Goal: Task Accomplishment & Management: Complete application form

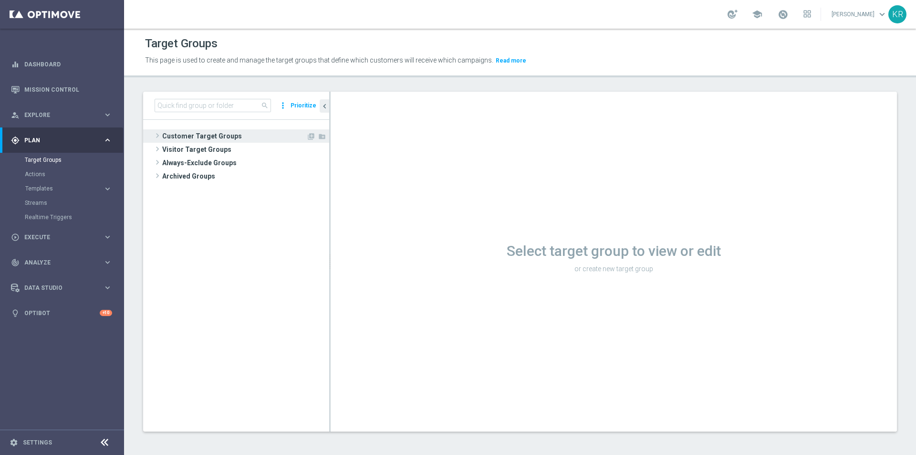
click at [162, 134] on span at bounding box center [158, 135] width 10 height 11
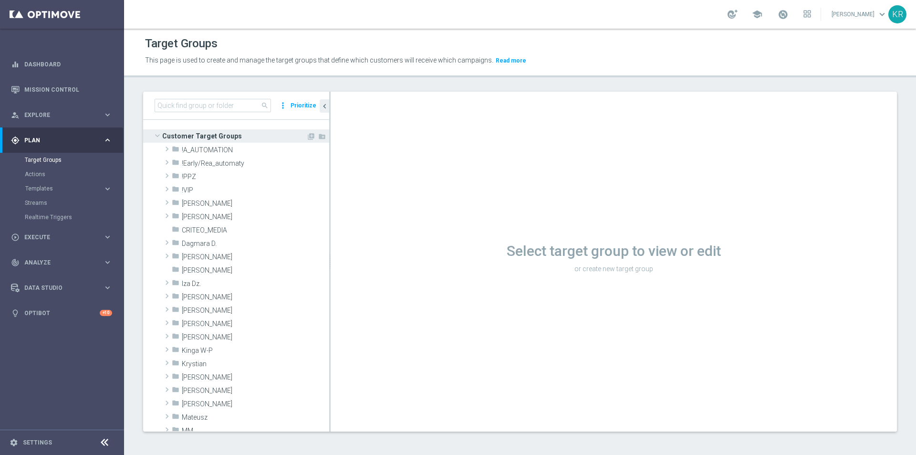
click at [166, 132] on span "Customer Target Groups" at bounding box center [234, 135] width 144 height 13
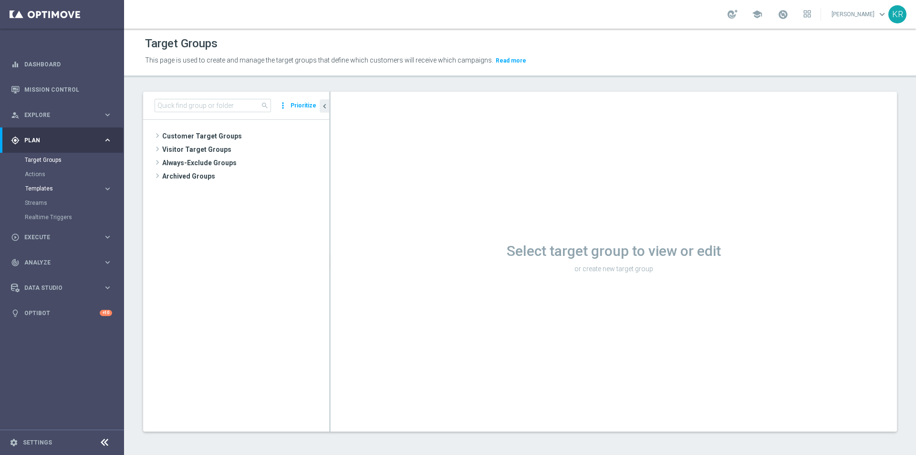
click at [54, 186] on span "Templates" at bounding box center [59, 189] width 68 height 6
click at [62, 252] on span "Execute" at bounding box center [63, 252] width 79 height 6
click at [50, 187] on link "Campaign Builder" at bounding box center [62, 185] width 74 height 8
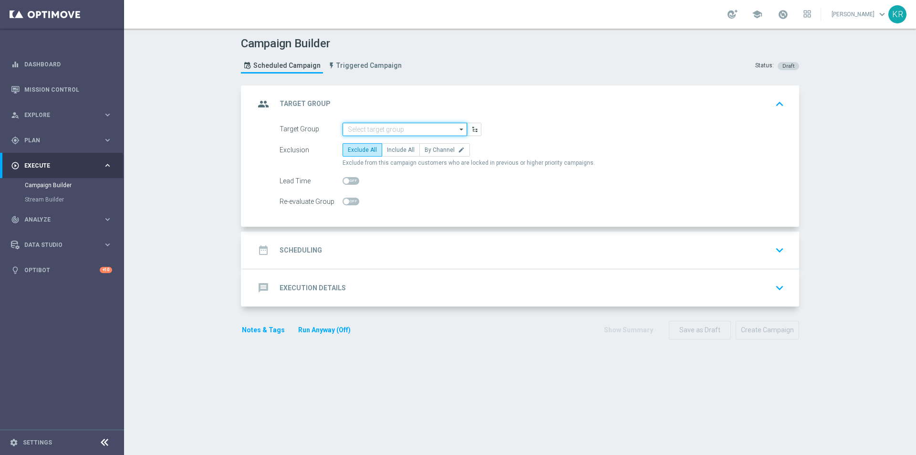
click at [392, 126] on input at bounding box center [405, 129] width 125 height 13
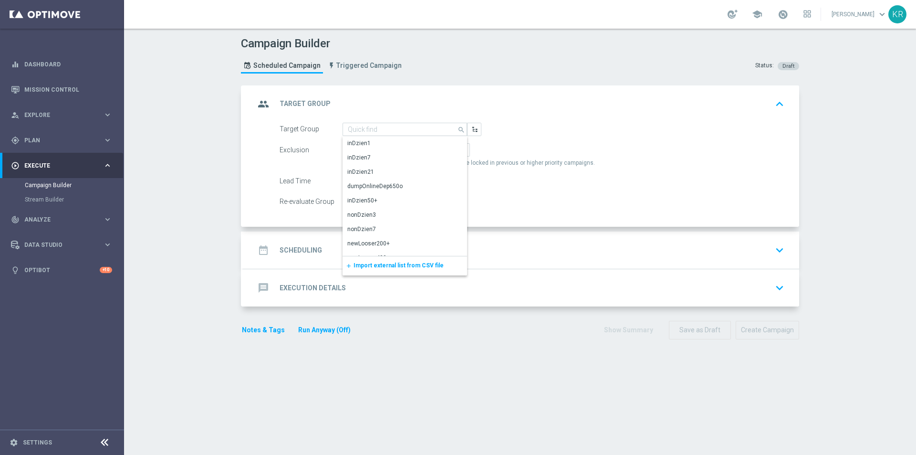
click at [401, 268] on span "Import external list from CSV file" at bounding box center [399, 265] width 90 height 7
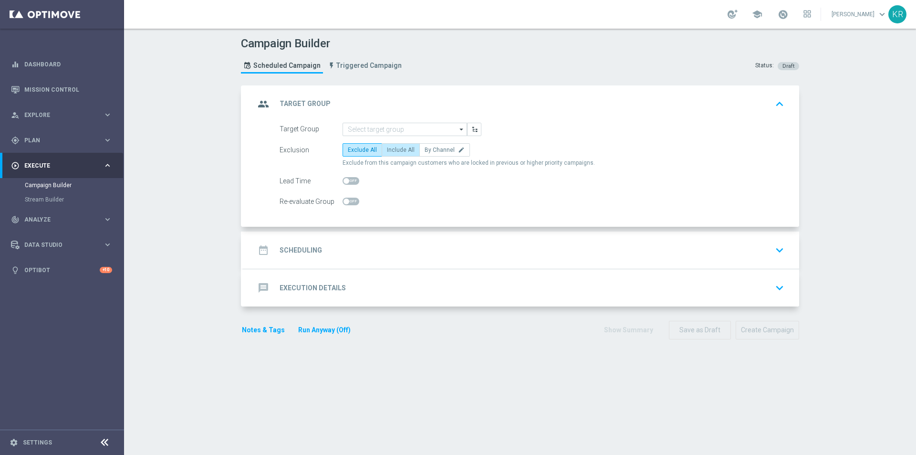
click at [395, 151] on span "Include All" at bounding box center [401, 150] width 28 height 7
click at [393, 151] on input "Include All" at bounding box center [390, 151] width 6 height 6
radio input "true"
click at [362, 262] on div "date_range Scheduling keyboard_arrow_down" at bounding box center [521, 249] width 556 height 37
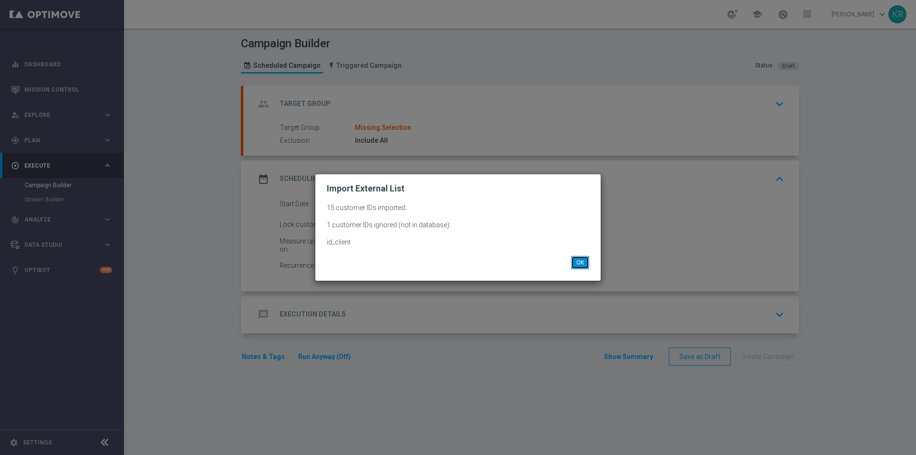
click at [582, 263] on button "OK" at bounding box center [580, 262] width 18 height 13
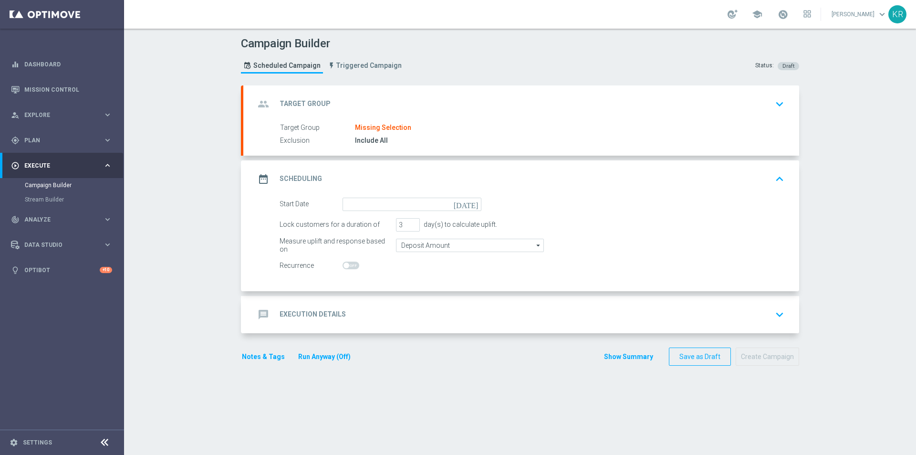
click at [368, 103] on div "group Target Group keyboard_arrow_down" at bounding box center [521, 104] width 533 height 18
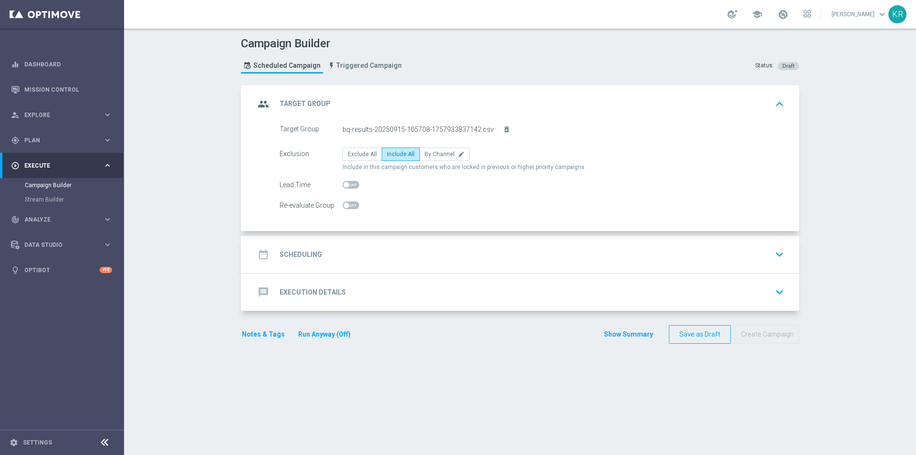
click at [402, 251] on div "date_range Scheduling keyboard_arrow_down" at bounding box center [521, 254] width 533 height 18
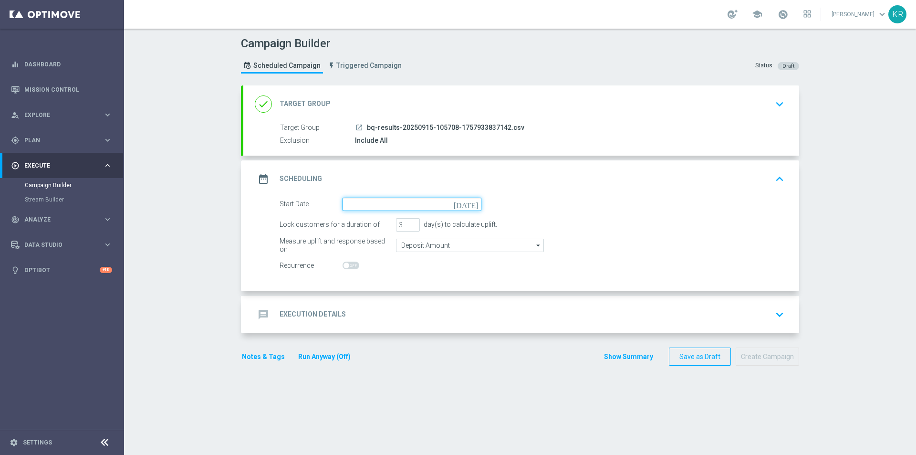
click at [353, 208] on input at bounding box center [412, 204] width 139 height 13
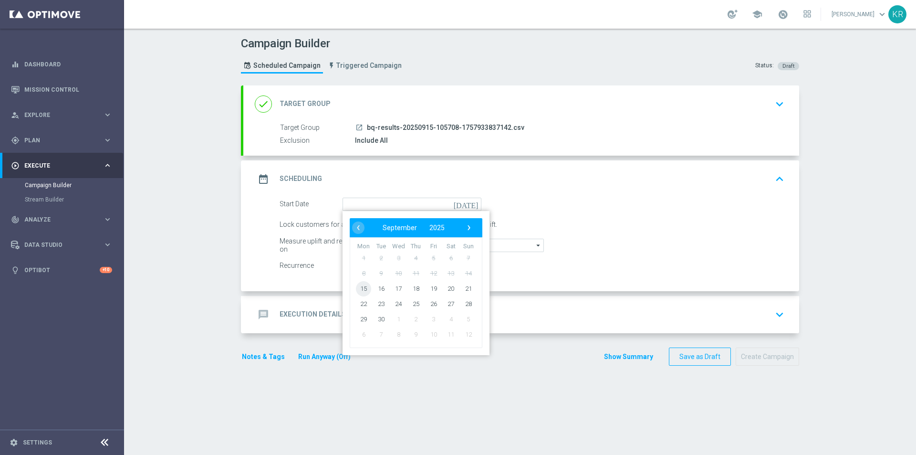
click at [360, 288] on span "15" at bounding box center [363, 288] width 15 height 15
type input "[DATE]"
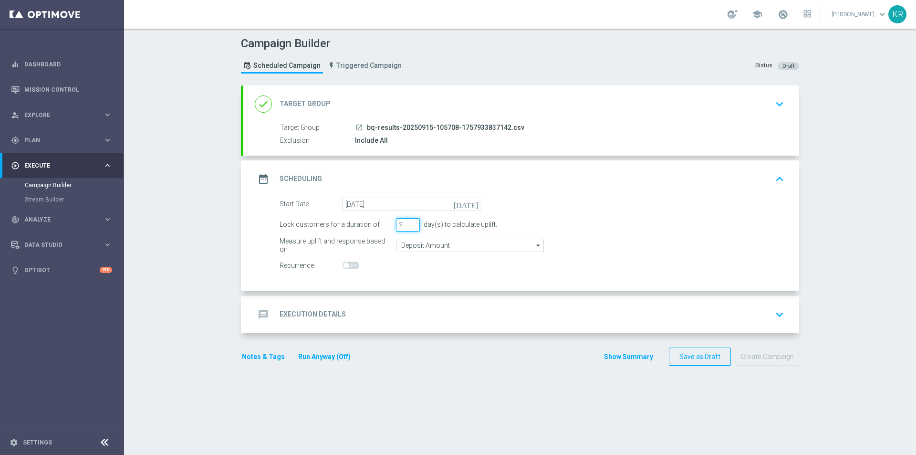
click at [410, 226] on input "2" at bounding box center [408, 224] width 24 height 13
type input "1"
click at [410, 226] on input "1" at bounding box center [408, 224] width 24 height 13
click at [411, 322] on div "message Execution Details keyboard_arrow_down" at bounding box center [521, 314] width 533 height 18
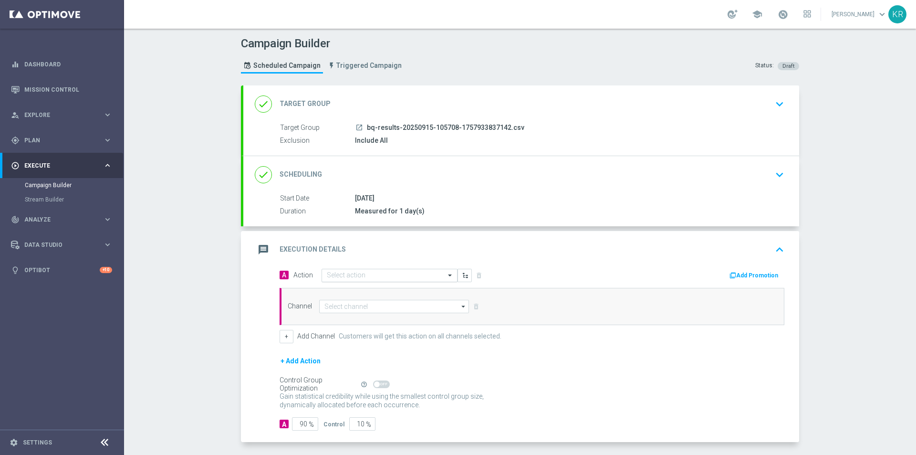
click at [344, 273] on input "text" at bounding box center [380, 276] width 106 height 8
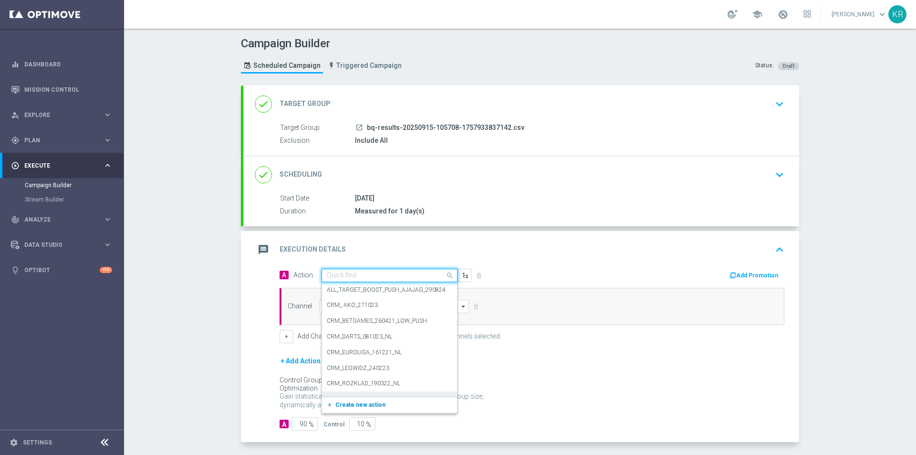
click at [353, 404] on span "Create new action" at bounding box center [361, 404] width 50 height 7
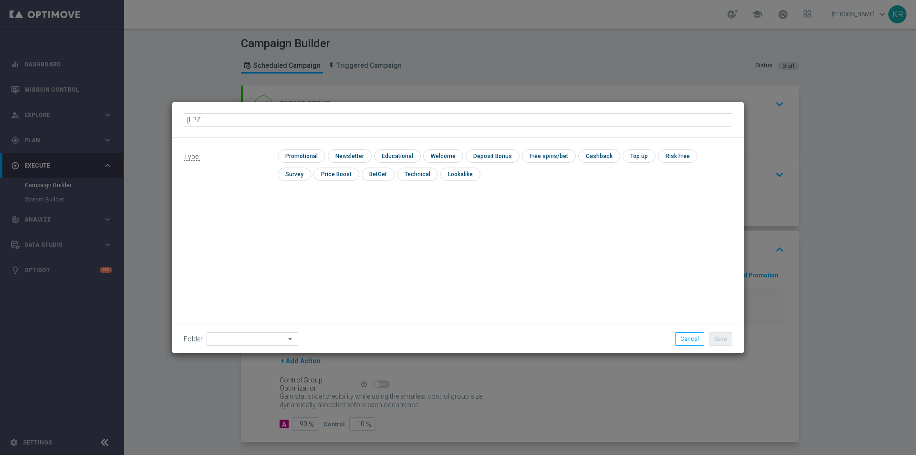
type input "(LPZ)"
click at [220, 117] on div "(LPZ) mode_edit" at bounding box center [458, 120] width 549 height 17
click at [213, 119] on icon "mode_edit" at bounding box center [211, 120] width 8 height 8
type input "(LPZ - SMS) nowy klient powitanie_15092025"
click at [343, 161] on input "checkbox" at bounding box center [349, 155] width 42 height 13
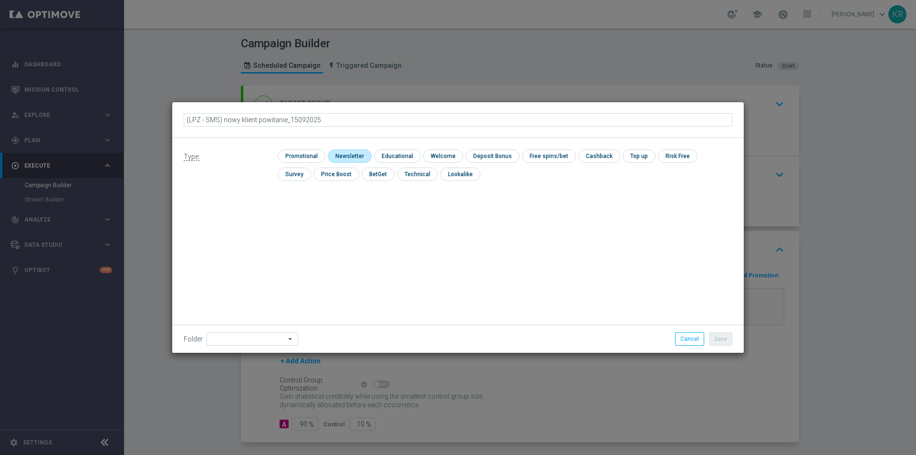
checkbox input "true"
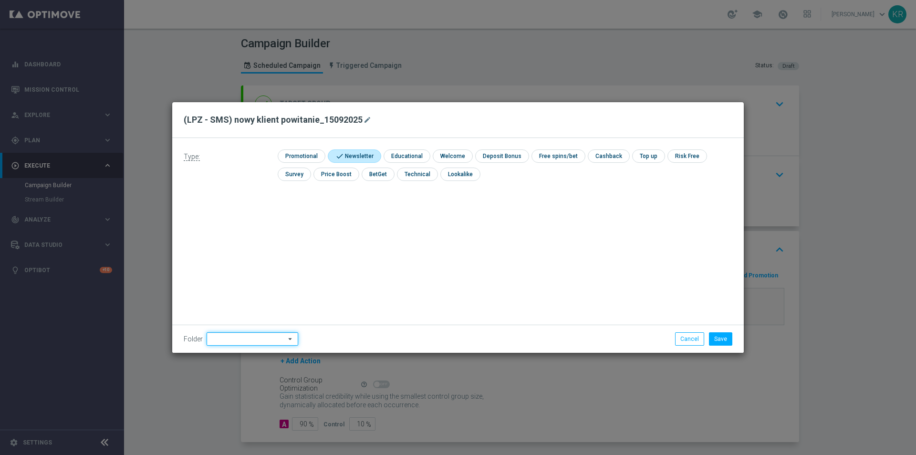
click at [241, 339] on input at bounding box center [253, 338] width 92 height 13
click at [228, 251] on div "[PERSON_NAME]" at bounding box center [233, 248] width 43 height 9
type input "[PERSON_NAME]"
click at [722, 341] on button "Save" at bounding box center [720, 338] width 23 height 13
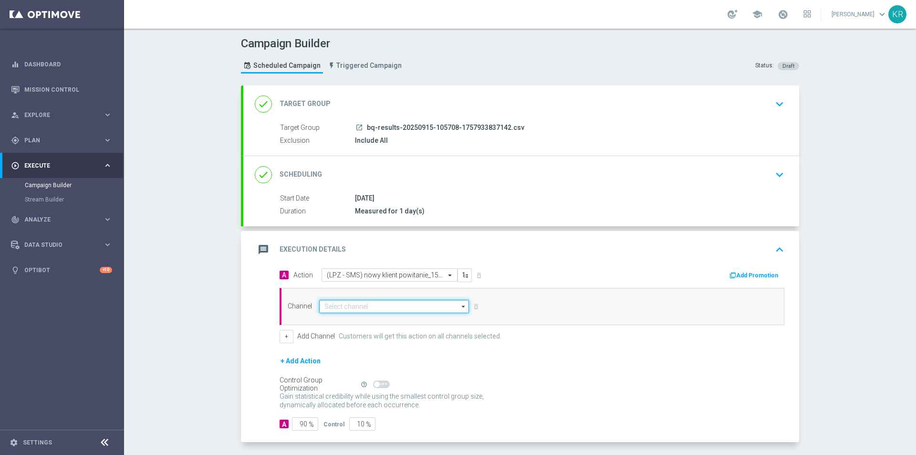
click at [366, 305] on input at bounding box center [394, 306] width 150 height 13
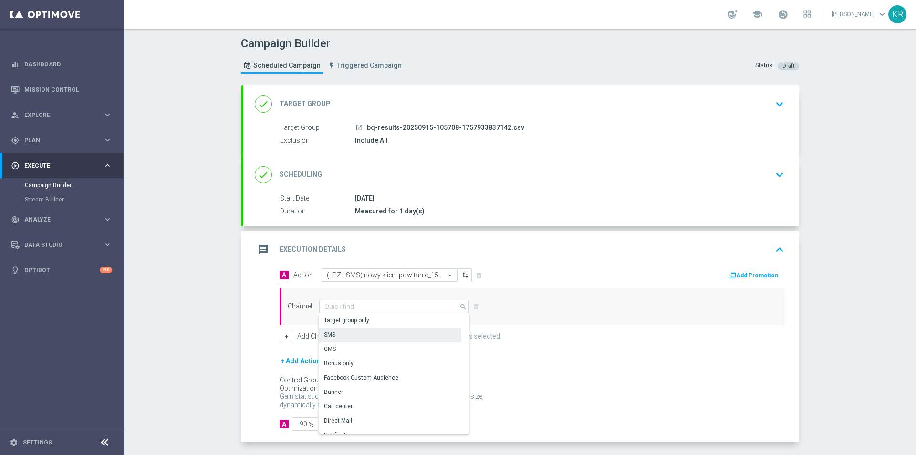
click at [354, 336] on div "SMS" at bounding box center [390, 334] width 142 height 13
type input "SMS"
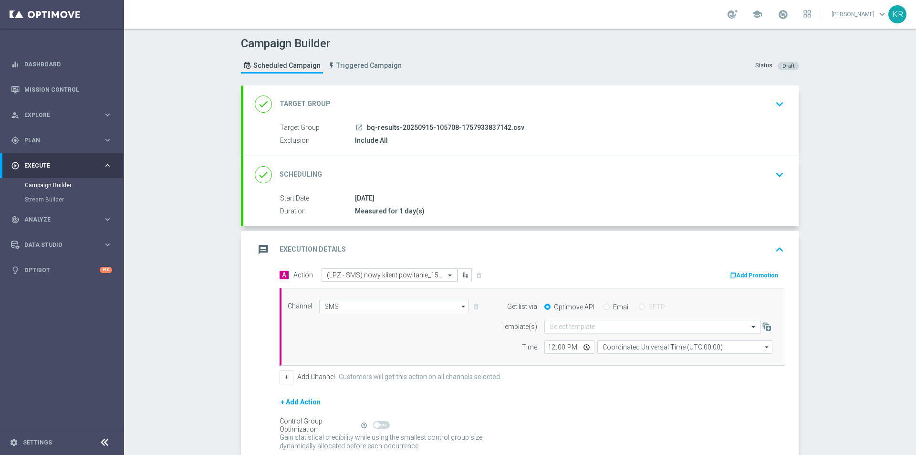
click at [586, 324] on input "text" at bounding box center [643, 327] width 187 height 8
paste input "(LPZ - SMS) nowy klient powitanie"
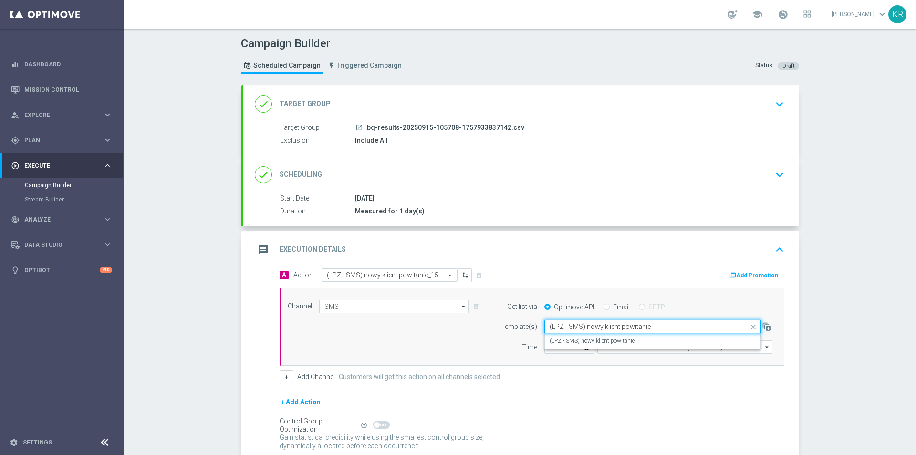
click at [602, 341] on label "(LPZ - SMS) nowy klient powitanie" at bounding box center [592, 341] width 85 height 8
type input "(LPZ - SMS) nowy klient powitanie"
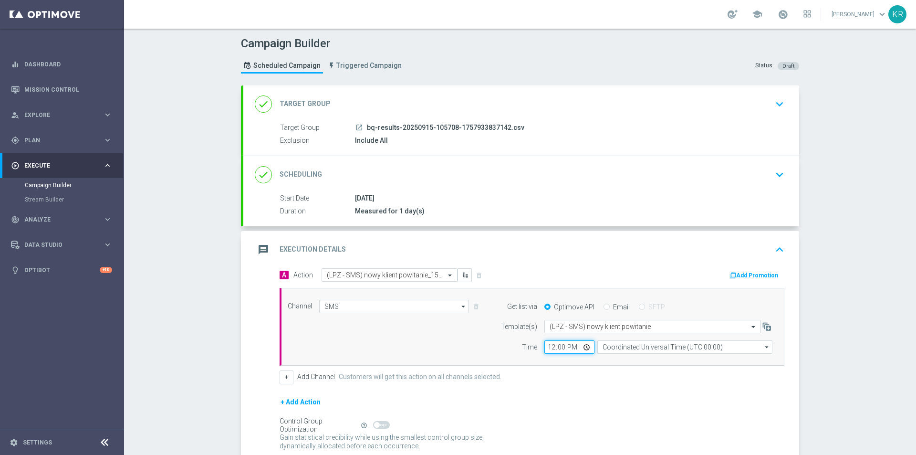
click at [550, 346] on input "12:00" at bounding box center [570, 346] width 50 height 13
type input "13:18"
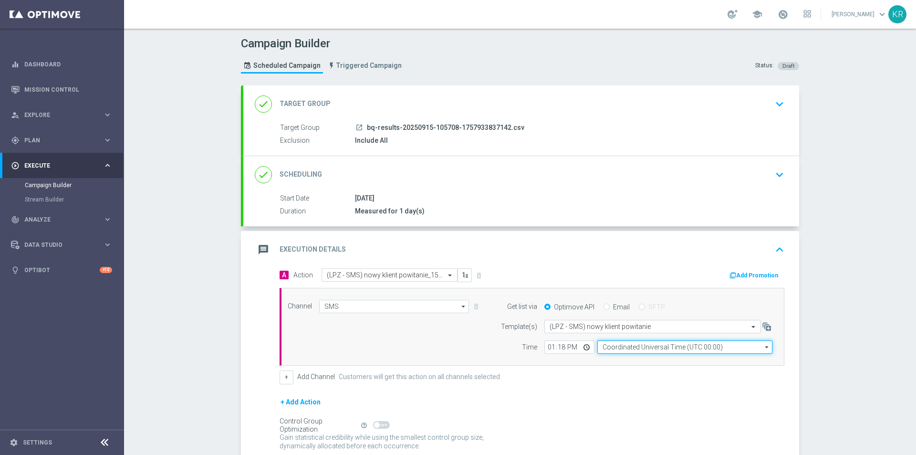
click at [678, 349] on input "Coordinated Universal Time (UTC 00:00)" at bounding box center [685, 346] width 175 height 13
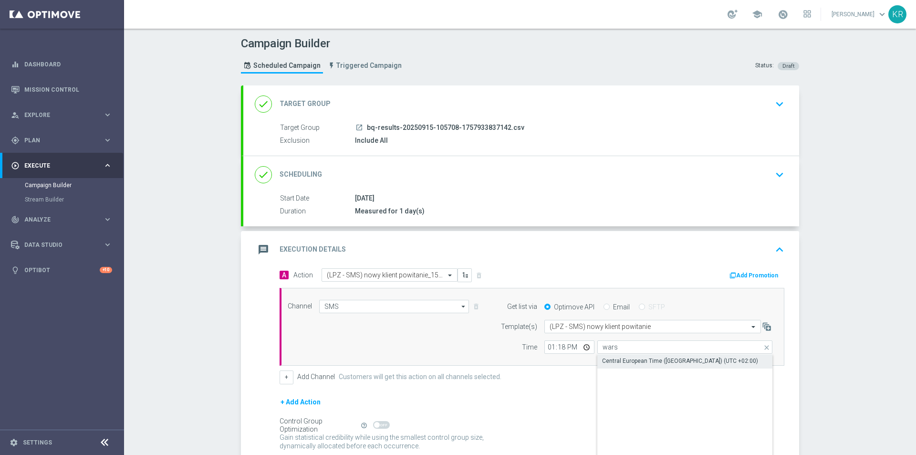
click at [669, 361] on div "Central European Time ([GEOGRAPHIC_DATA]) (UTC +02:00)" at bounding box center [680, 361] width 156 height 9
type input "Central European Time ([GEOGRAPHIC_DATA]) (UTC +02:00)"
click at [557, 362] on div "Channel SMS SMS arrow_drop_down Show Selected 1 of 22 Target group only" at bounding box center [532, 327] width 505 height 78
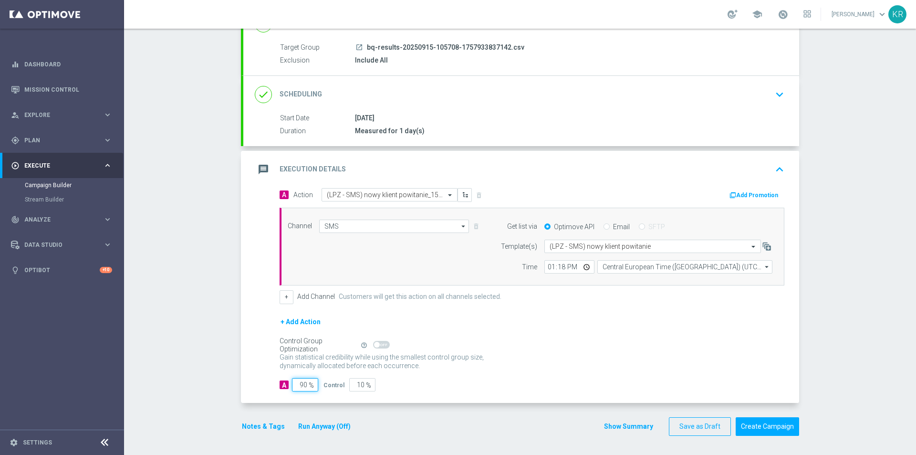
click at [297, 384] on input "90" at bounding box center [305, 384] width 26 height 13
type input "10"
type input "90"
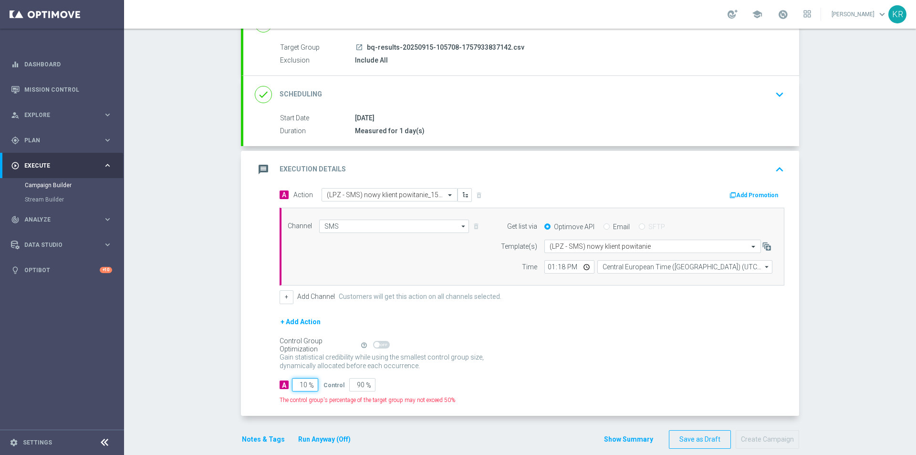
type input "100"
type input "0"
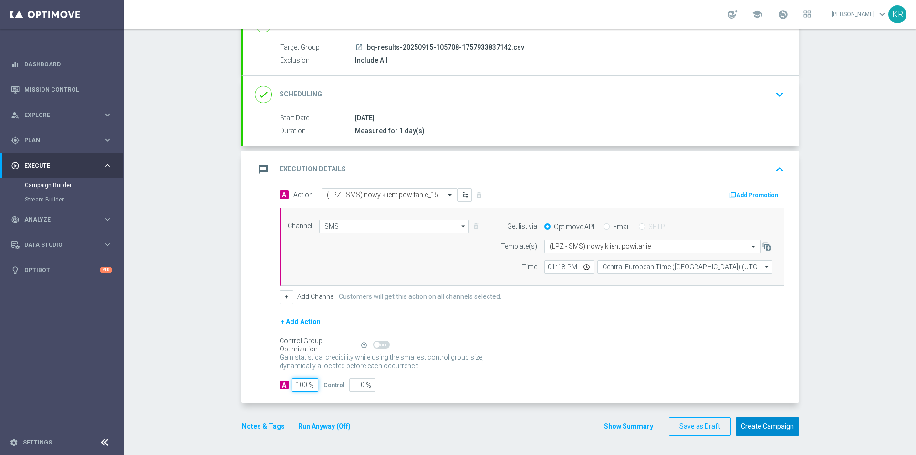
type input "100"
click at [760, 429] on button "Create Campaign" at bounding box center [767, 426] width 63 height 19
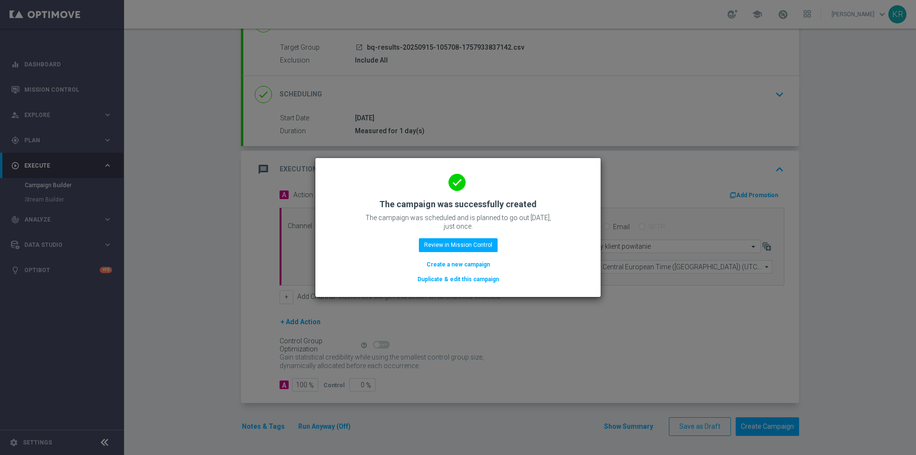
click at [466, 263] on button "Create a new campaign" at bounding box center [458, 264] width 65 height 10
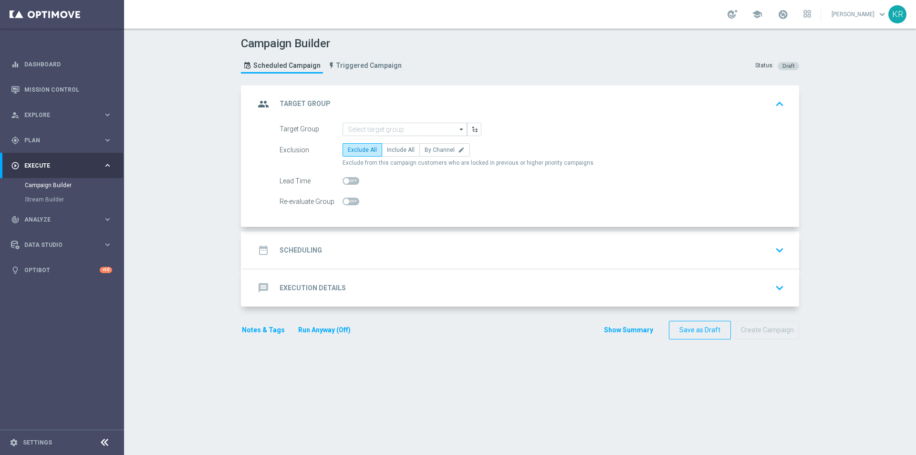
scroll to position [0, 0]
click at [442, 133] on input at bounding box center [405, 129] width 125 height 13
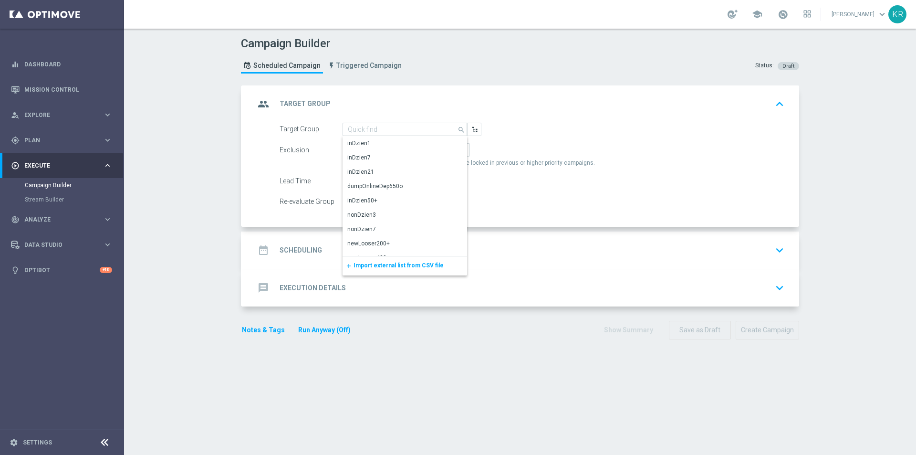
click at [401, 262] on span "Import external list from CSV file" at bounding box center [399, 265] width 90 height 7
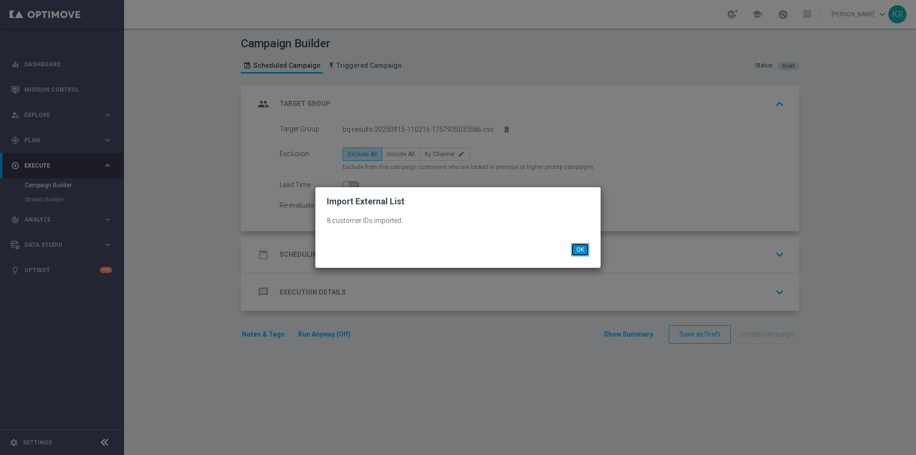
click at [577, 252] on button "OK" at bounding box center [580, 249] width 18 height 13
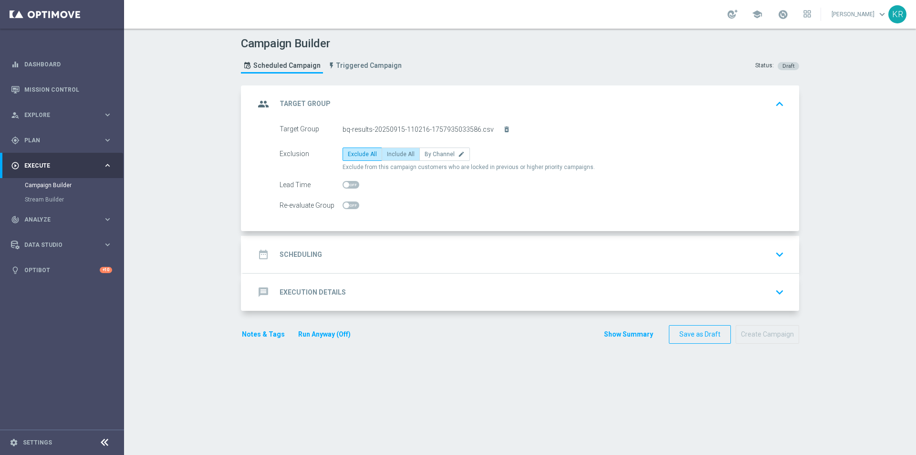
click at [388, 155] on span "Include All" at bounding box center [401, 154] width 28 height 7
click at [388, 155] on input "Include All" at bounding box center [390, 156] width 6 height 6
radio input "true"
click at [393, 256] on div "date_range Scheduling keyboard_arrow_down" at bounding box center [521, 254] width 533 height 18
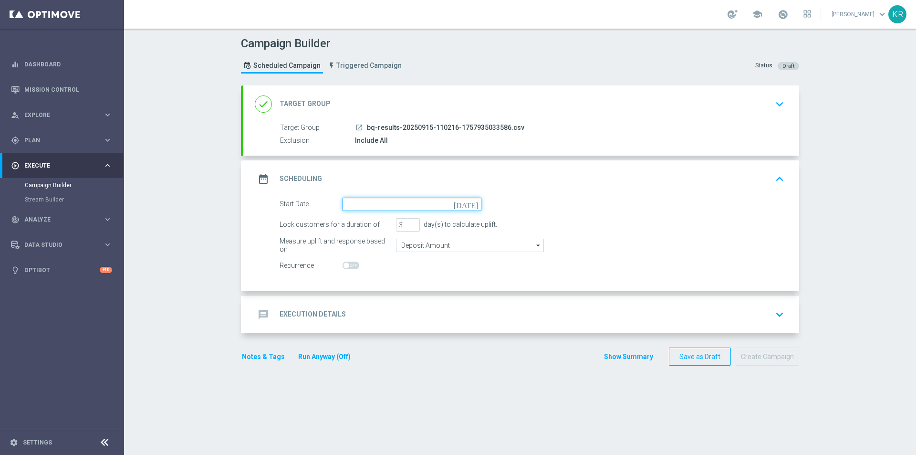
click at [361, 203] on input at bounding box center [412, 204] width 139 height 13
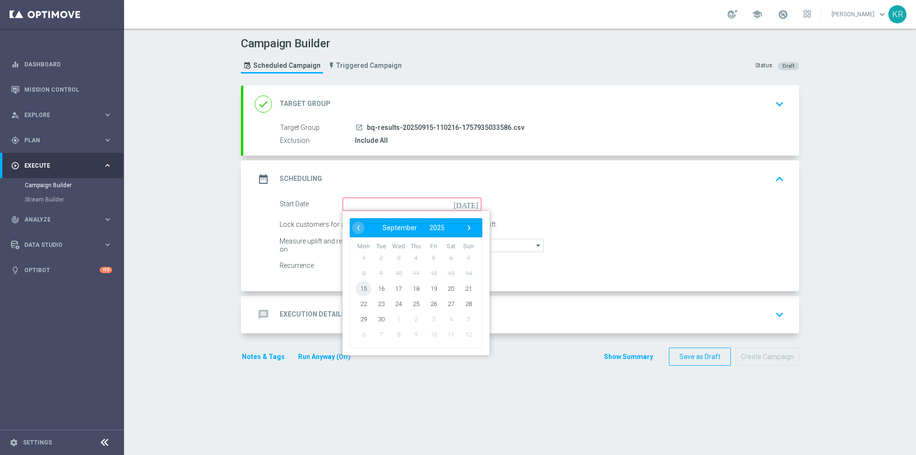
click at [363, 288] on span "15" at bounding box center [363, 288] width 15 height 15
type input "[DATE]"
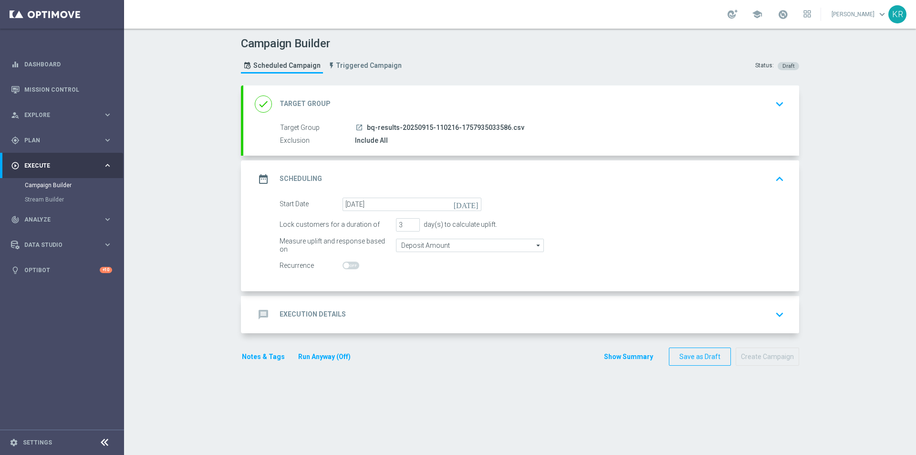
click at [391, 307] on div "message Execution Details keyboard_arrow_down" at bounding box center [521, 314] width 533 height 18
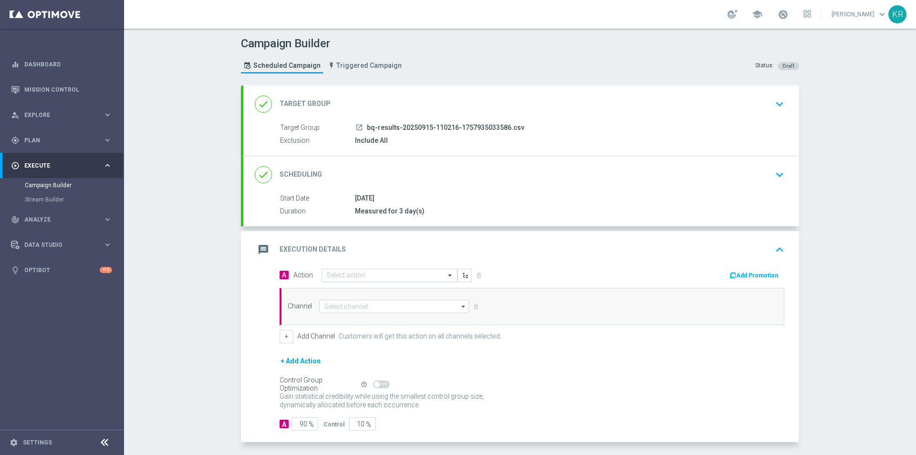
click at [332, 275] on input "text" at bounding box center [380, 276] width 106 height 8
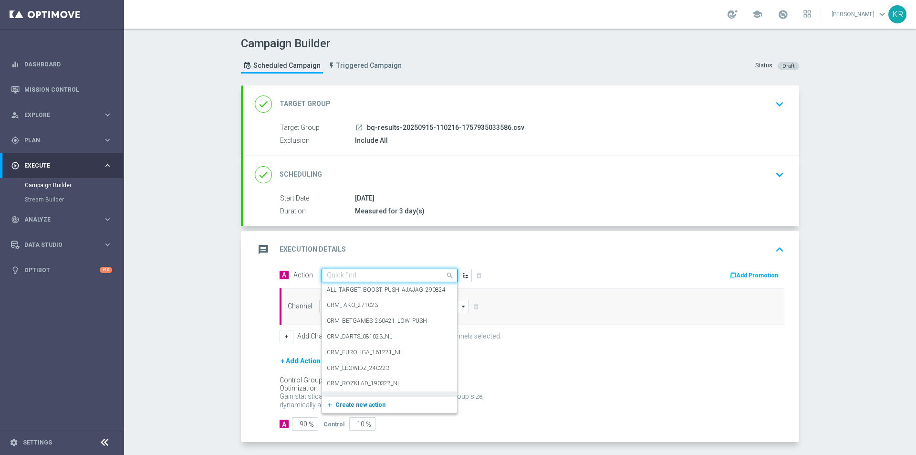
click at [370, 400] on button "add_new Create new action" at bounding box center [388, 404] width 132 height 11
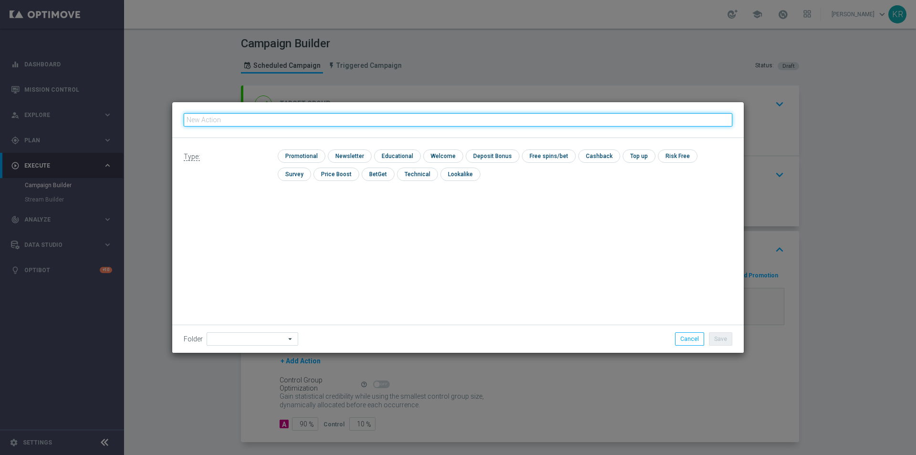
click at [212, 121] on input "text" at bounding box center [458, 119] width 549 height 13
paste input "(LPZ - TARGET) Welcome Bonus_15092025"
type input "(LPZ - TARGET) Welcome Bonus_15092025"
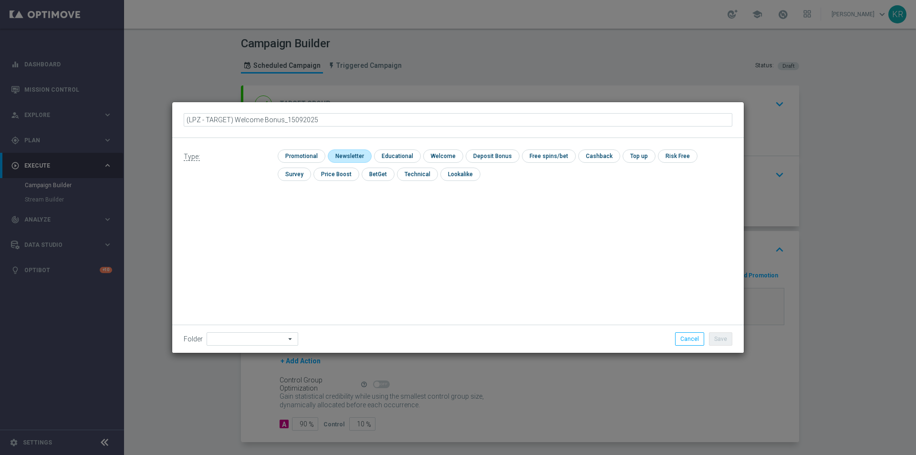
click at [338, 154] on input "checkbox" at bounding box center [349, 155] width 42 height 13
checkbox input "true"
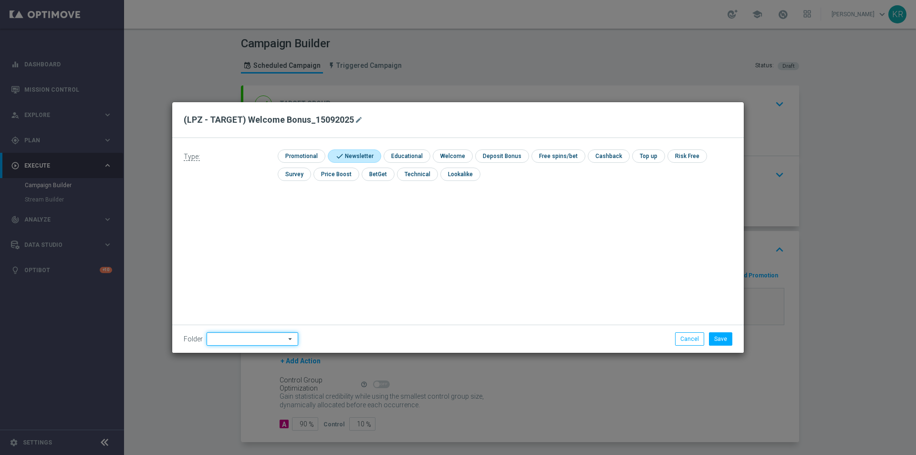
click at [219, 336] on input at bounding box center [253, 338] width 92 height 13
click at [231, 249] on div "[PERSON_NAME]" at bounding box center [233, 248] width 43 height 9
type input "[PERSON_NAME]"
click at [722, 341] on button "Save" at bounding box center [720, 338] width 23 height 13
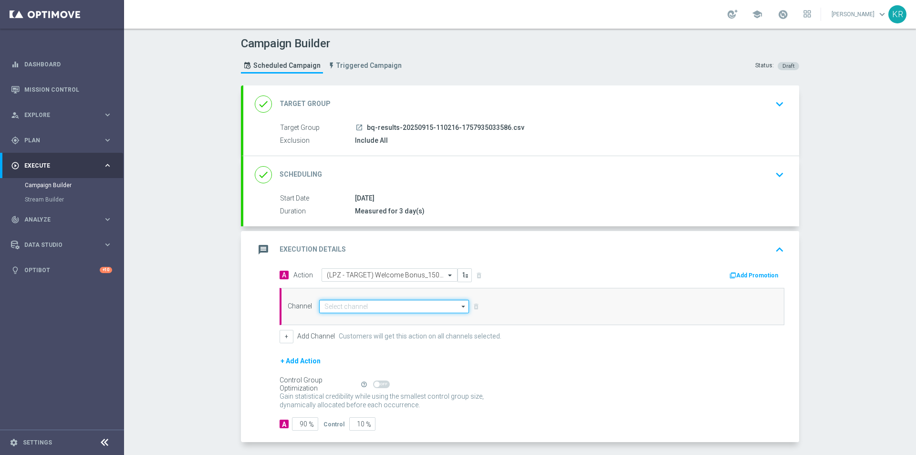
click at [374, 305] on input at bounding box center [394, 306] width 150 height 13
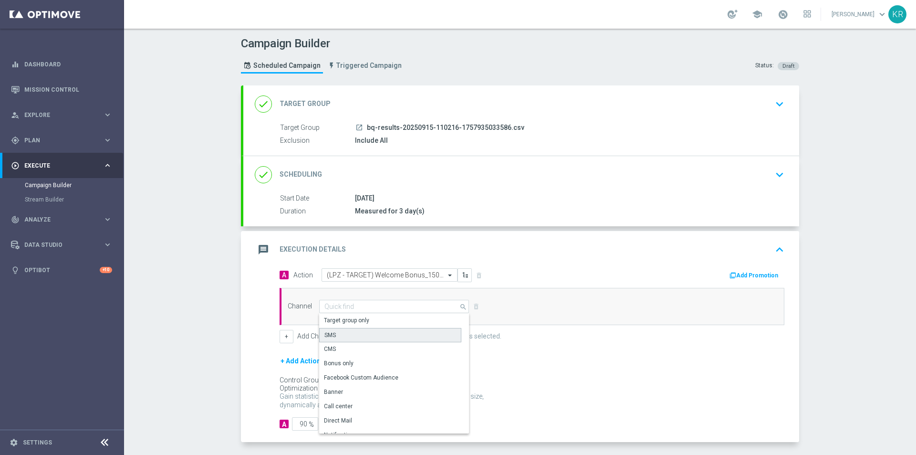
click at [336, 340] on div "SMS" at bounding box center [390, 335] width 142 height 14
type input "SMS"
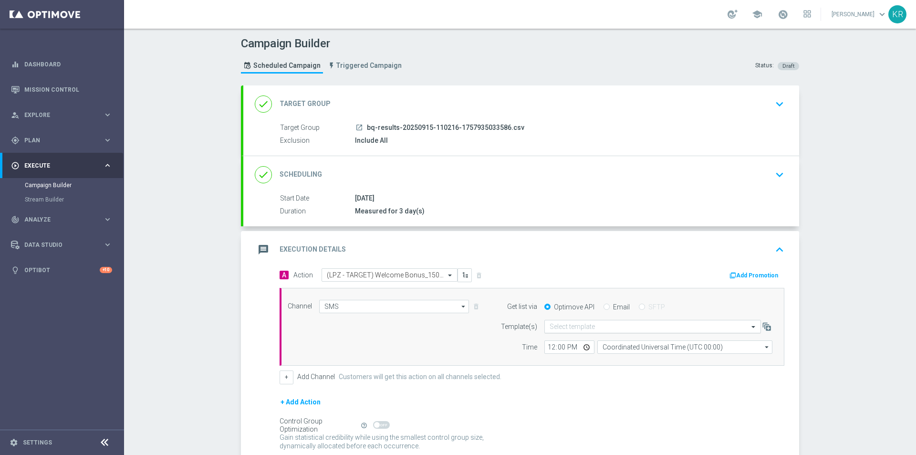
click at [574, 325] on input "text" at bounding box center [643, 327] width 187 height 8
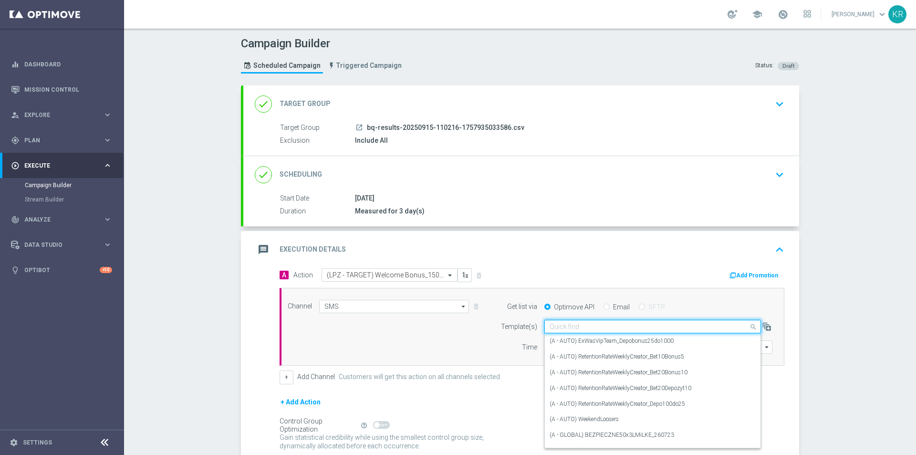
paste input "(LPZ - TARGET) Welcome Bonus_15092025"
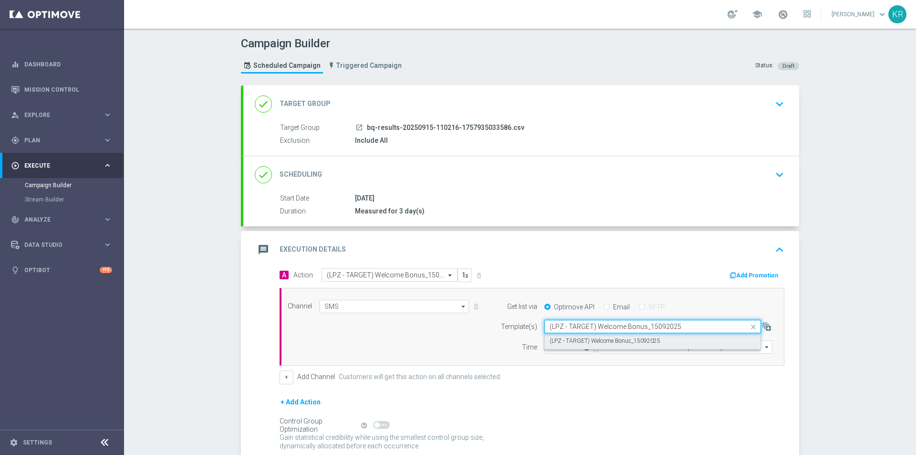
click at [589, 338] on label "(LPZ - TARGET) Welcome Bonus_15092025" at bounding box center [605, 341] width 111 height 8
type input "(LPZ - TARGET) Welcome Bonus_15092025"
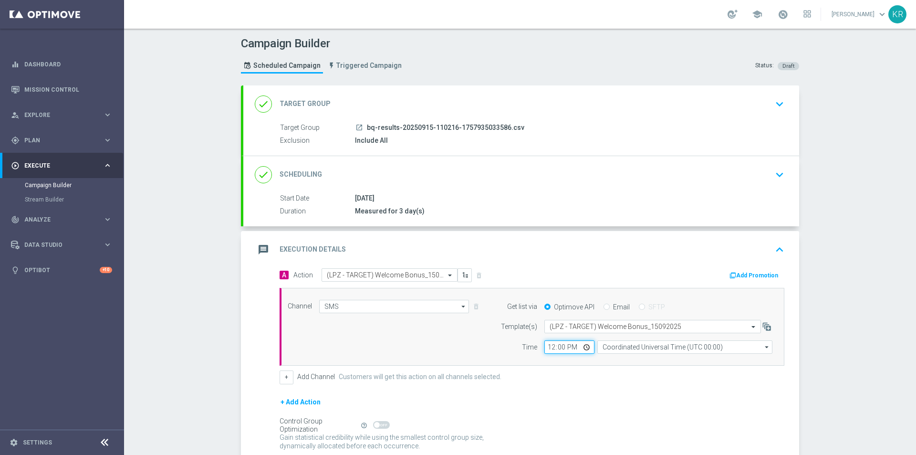
click at [545, 347] on input "12:00" at bounding box center [570, 346] width 50 height 13
type input "13:27"
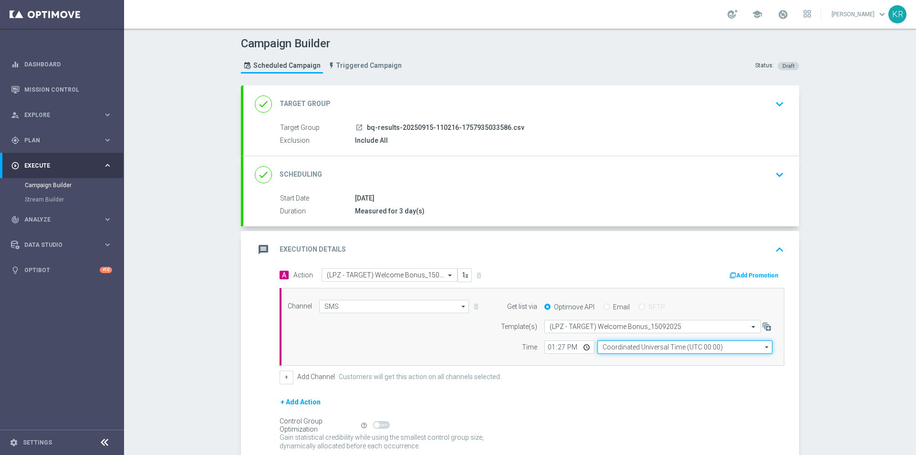
click at [640, 348] on input "Coordinated Universal Time (UTC 00:00)" at bounding box center [685, 346] width 175 height 13
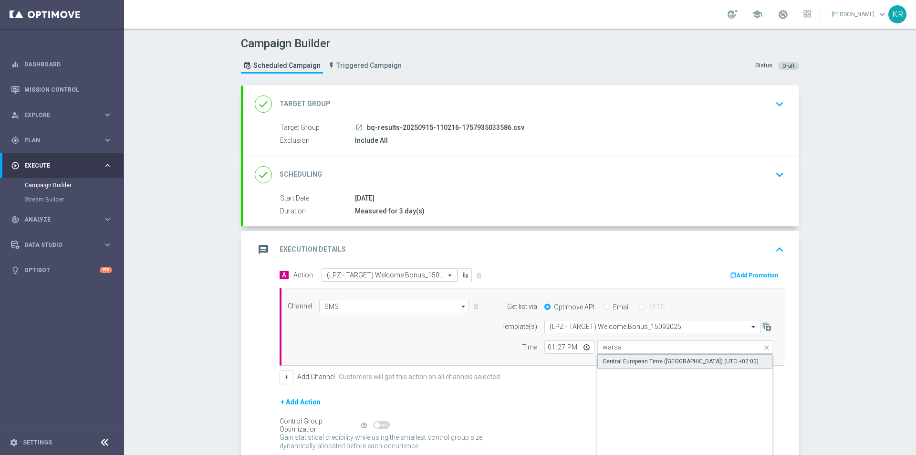
click at [643, 360] on div "Central European Time ([GEOGRAPHIC_DATA]) (UTC +02:00)" at bounding box center [681, 361] width 156 height 9
type input "Central European Time ([GEOGRAPHIC_DATA]) (UTC +02:00)"
click at [604, 390] on form "A Action Select action (LPZ - TARGET) Welcome Bonus_15092025 delete_forever Add…" at bounding box center [532, 369] width 505 height 203
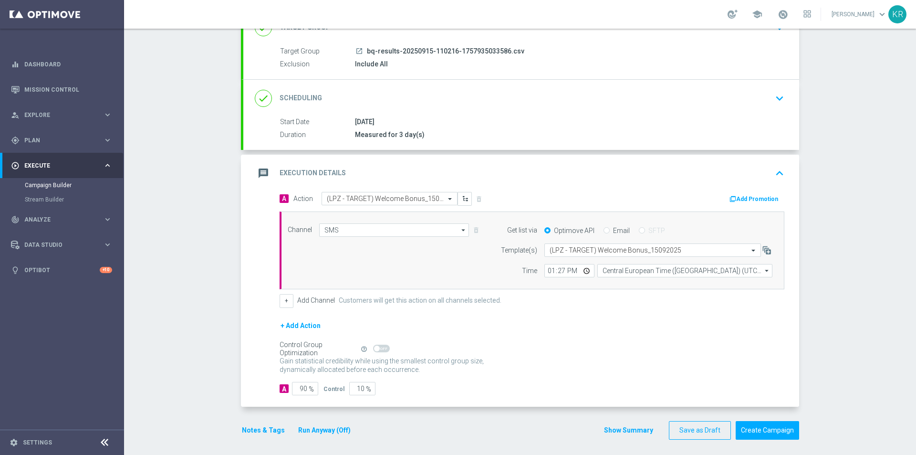
scroll to position [80, 0]
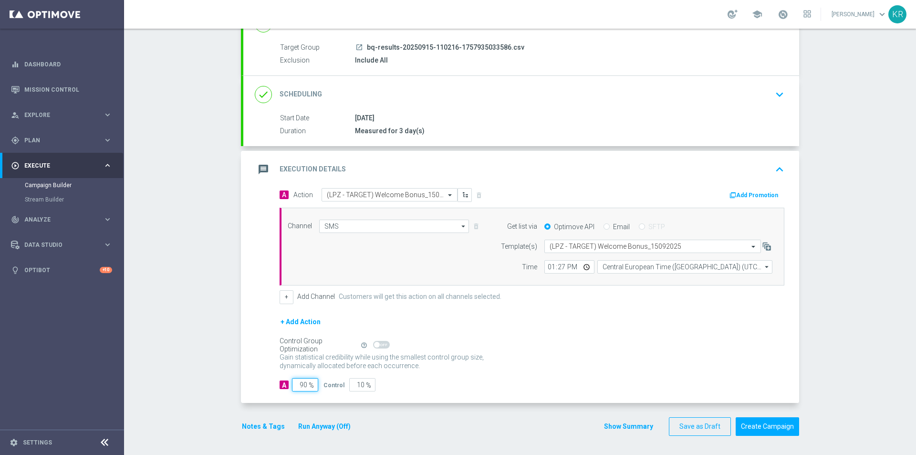
drag, startPoint x: 296, startPoint y: 386, endPoint x: 289, endPoint y: 383, distance: 7.3
click at [294, 386] on input "90" at bounding box center [305, 384] width 26 height 13
type input "10"
type input "90"
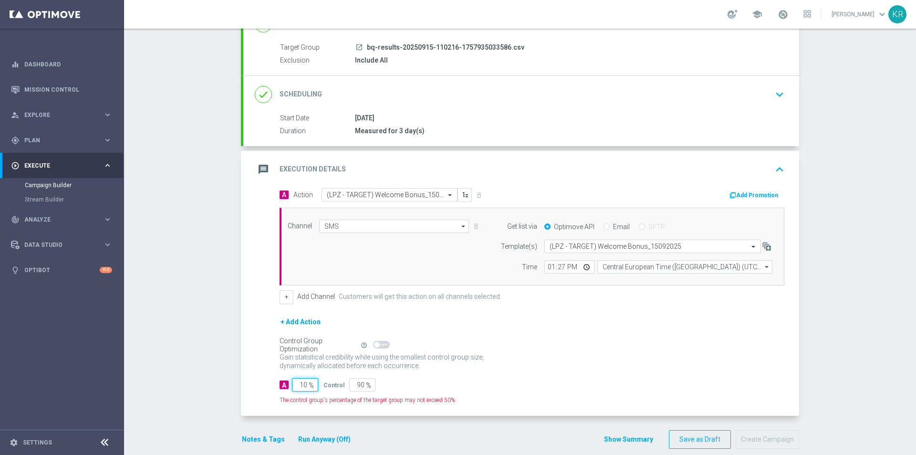
type input "100"
type input "0"
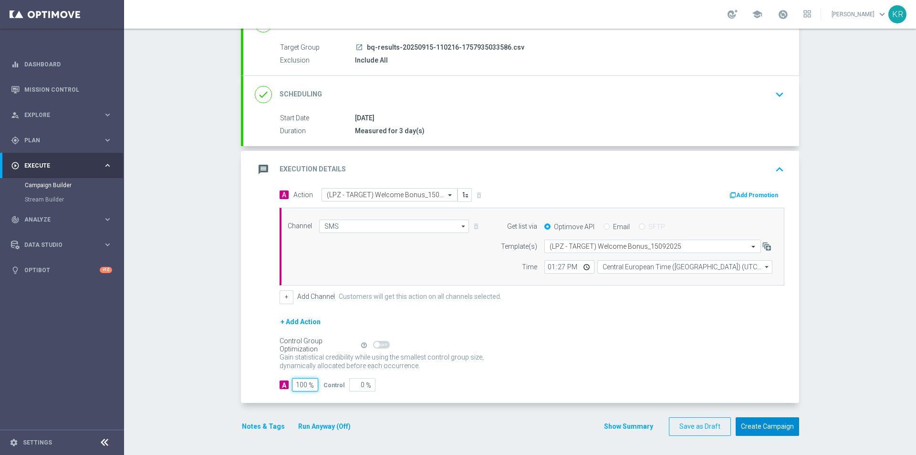
type input "100"
click at [774, 421] on button "Create Campaign" at bounding box center [767, 426] width 63 height 19
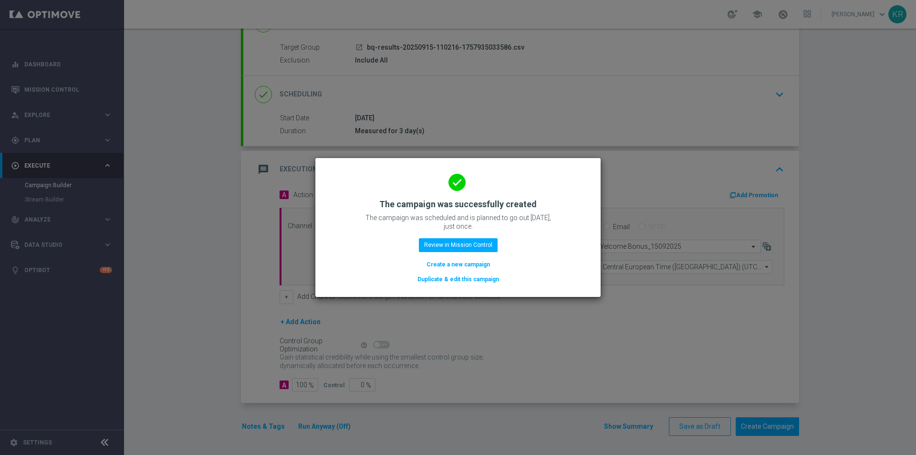
click at [444, 267] on button "Create a new campaign" at bounding box center [458, 264] width 65 height 10
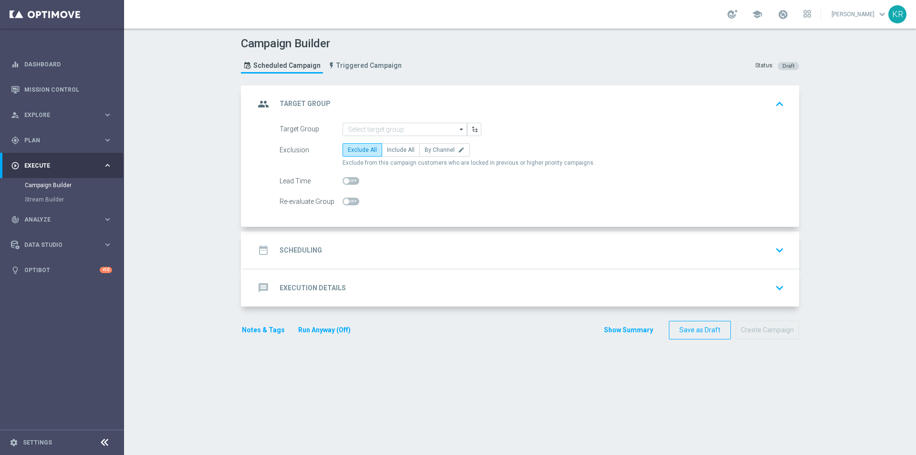
scroll to position [0, 0]
click at [64, 116] on span "Explore" at bounding box center [63, 115] width 79 height 6
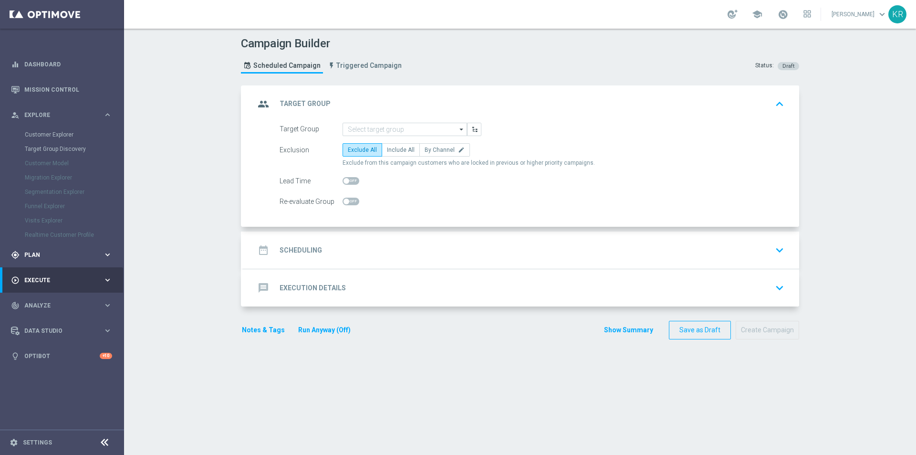
click at [49, 257] on span "Plan" at bounding box center [63, 255] width 79 height 6
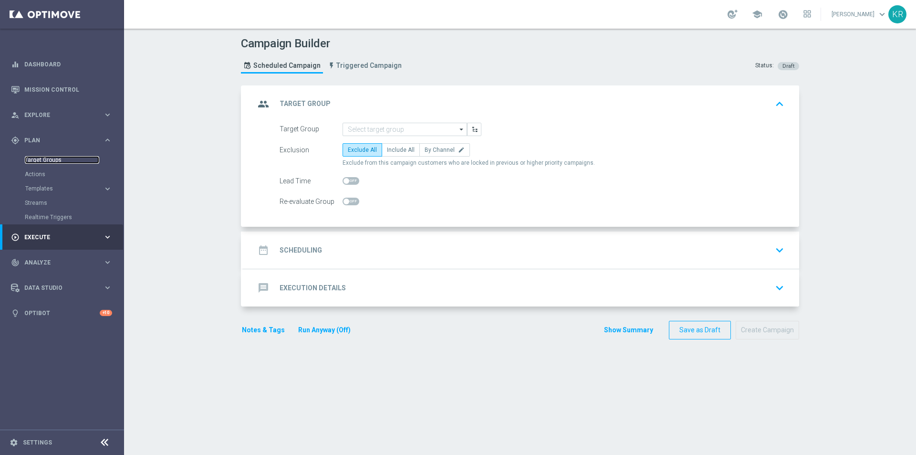
click at [52, 160] on link "Target Groups" at bounding box center [62, 160] width 74 height 8
